Goal: Check status: Check status

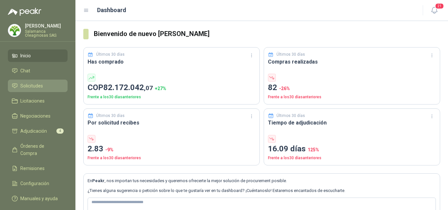
click at [29, 90] on link "Solicitudes" at bounding box center [38, 86] width 60 height 12
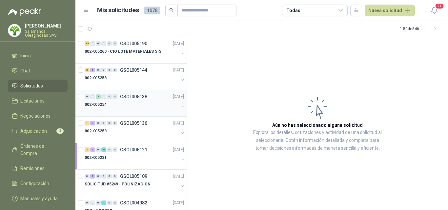
scroll to position [33, 0]
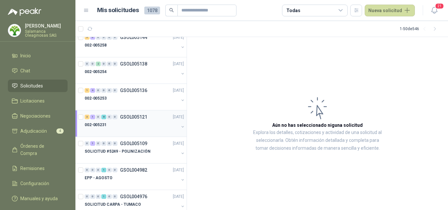
click at [129, 127] on div "002-005231" at bounding box center [132, 125] width 94 height 8
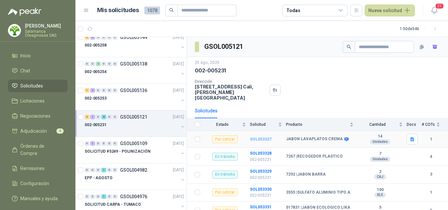
click at [266, 137] on b "SOL053327" at bounding box center [261, 139] width 22 height 5
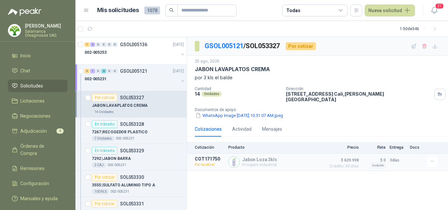
scroll to position [98, 0]
